Goal: Task Accomplishment & Management: Use online tool/utility

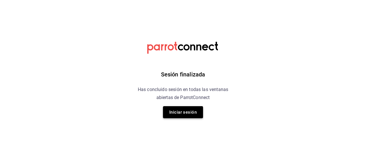
click at [192, 115] on button "Iniciar sesión" at bounding box center [183, 112] width 40 height 12
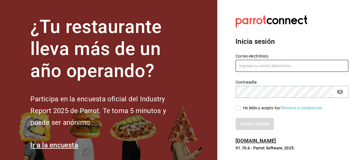
type input "[EMAIL_ADDRESS][DOMAIN_NAME]"
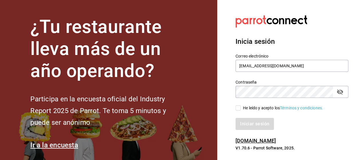
click at [239, 107] on input "He leído y acepto los Términos y condiciones." at bounding box center [237, 107] width 5 height 5
checkbox input "true"
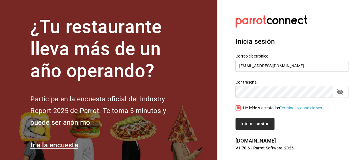
click at [242, 123] on button "Iniciar sesión" at bounding box center [254, 124] width 39 height 12
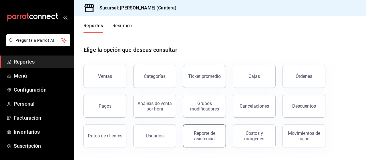
click at [213, 139] on div "Reporte de asistencia" at bounding box center [204, 135] width 35 height 11
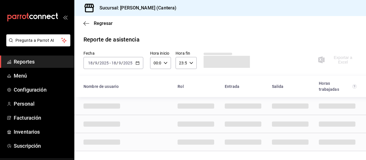
click at [136, 65] on \(Stroke\) "button" at bounding box center [137, 62] width 3 height 3
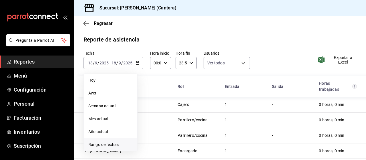
click at [111, 146] on span "Rango de fechas" at bounding box center [110, 145] width 44 height 6
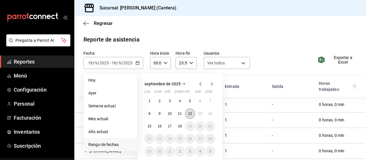
click at [191, 115] on abbr "12" at bounding box center [190, 114] width 4 height 4
click at [180, 126] on abbr "18" at bounding box center [180, 126] width 4 height 4
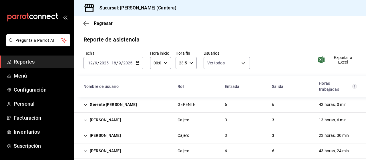
scroll to position [26, 0]
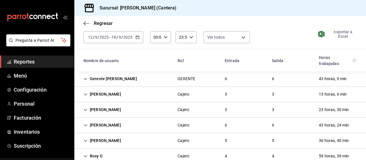
click at [340, 36] on span "Exportar a Excel" at bounding box center [337, 33] width 37 height 9
